Goal: Transaction & Acquisition: Subscribe to service/newsletter

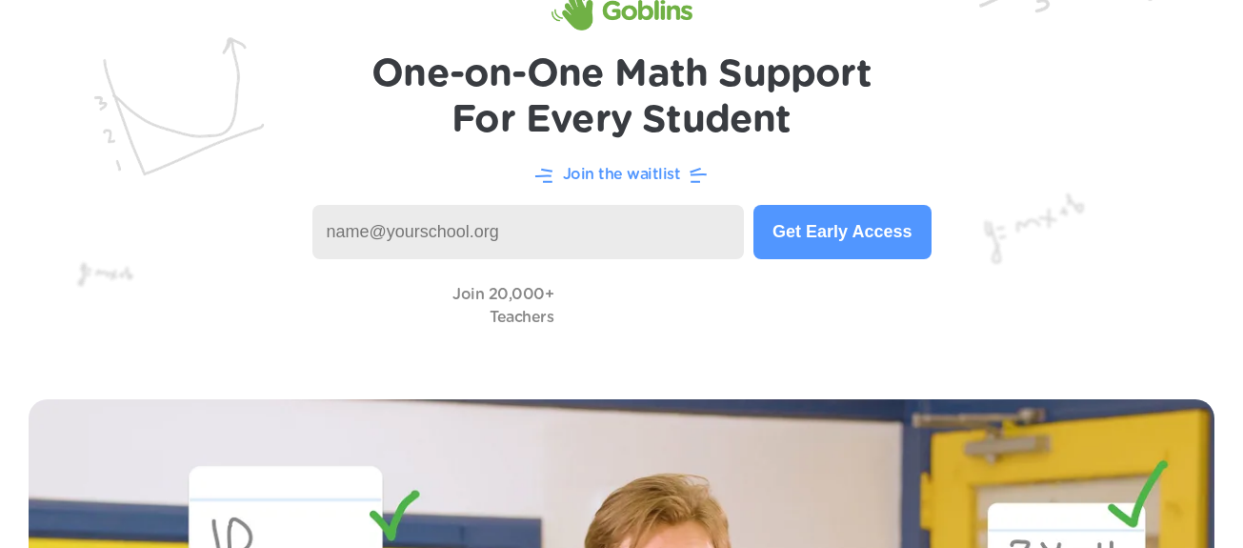
scroll to position [113, 0]
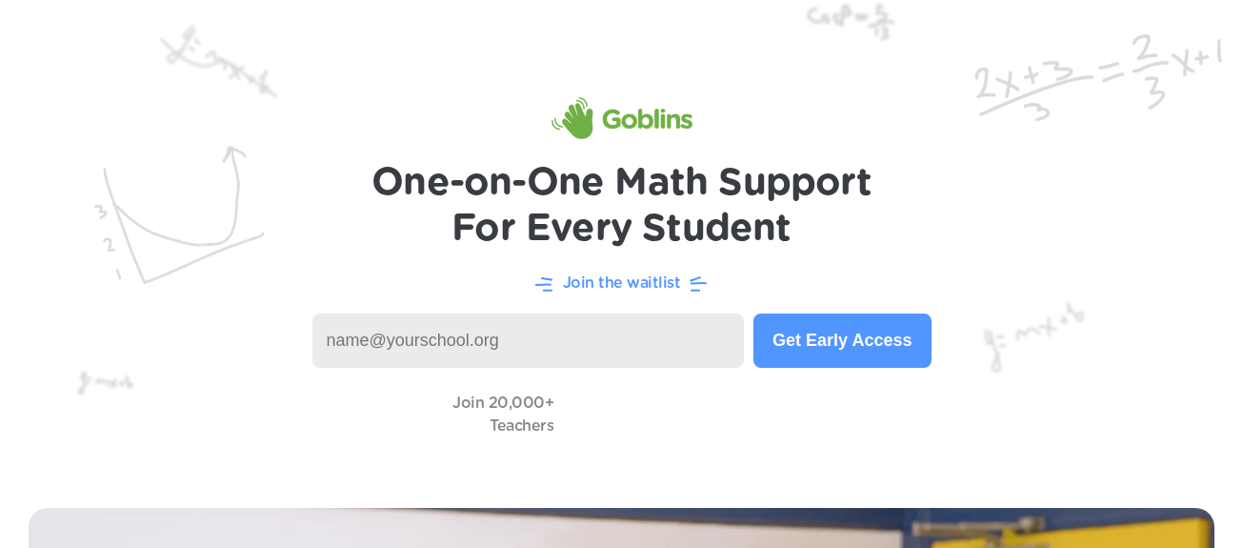
click at [597, 353] on input at bounding box center [528, 340] width 432 height 54
type input "janekim@newvisions.org"
click at [792, 357] on button "Get Early Access" at bounding box center [841, 340] width 177 height 54
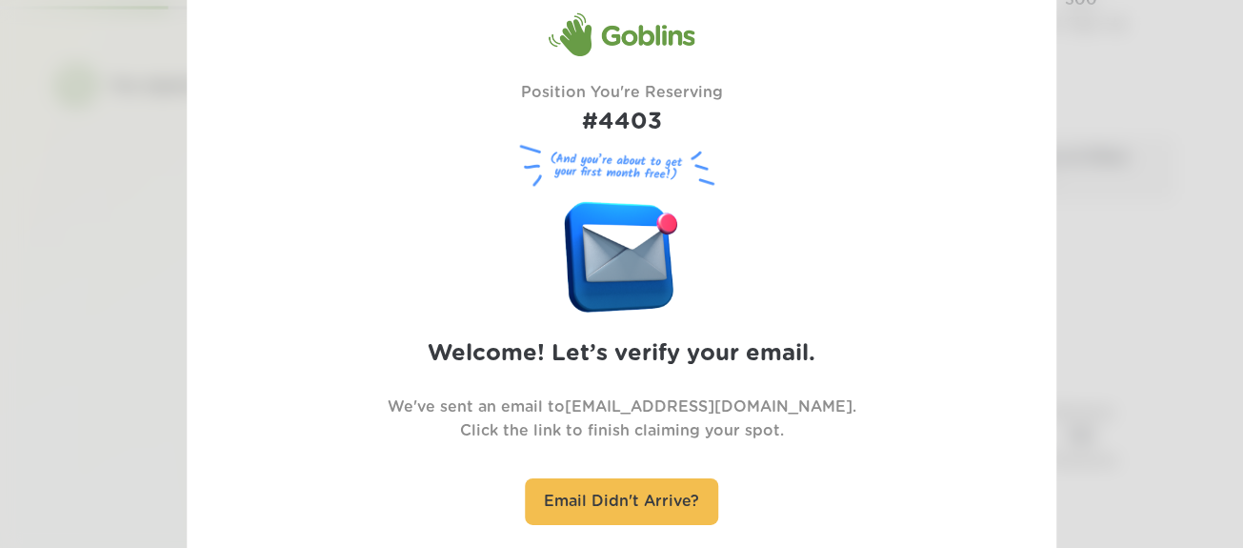
scroll to position [278, 0]
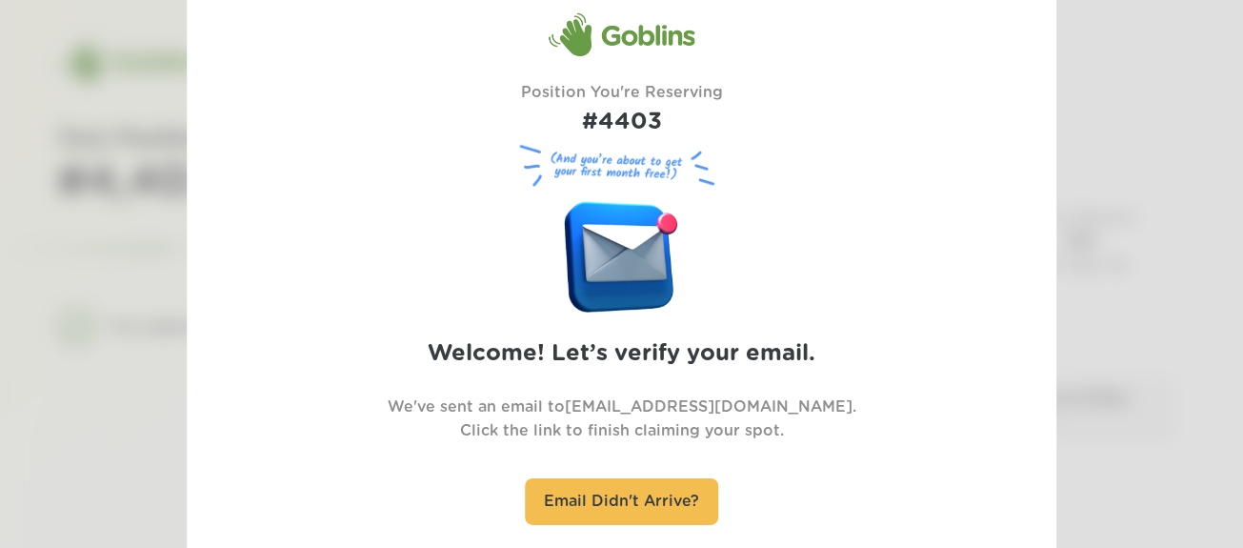
scroll to position [5, 0]
